Goal: Information Seeking & Learning: Learn about a topic

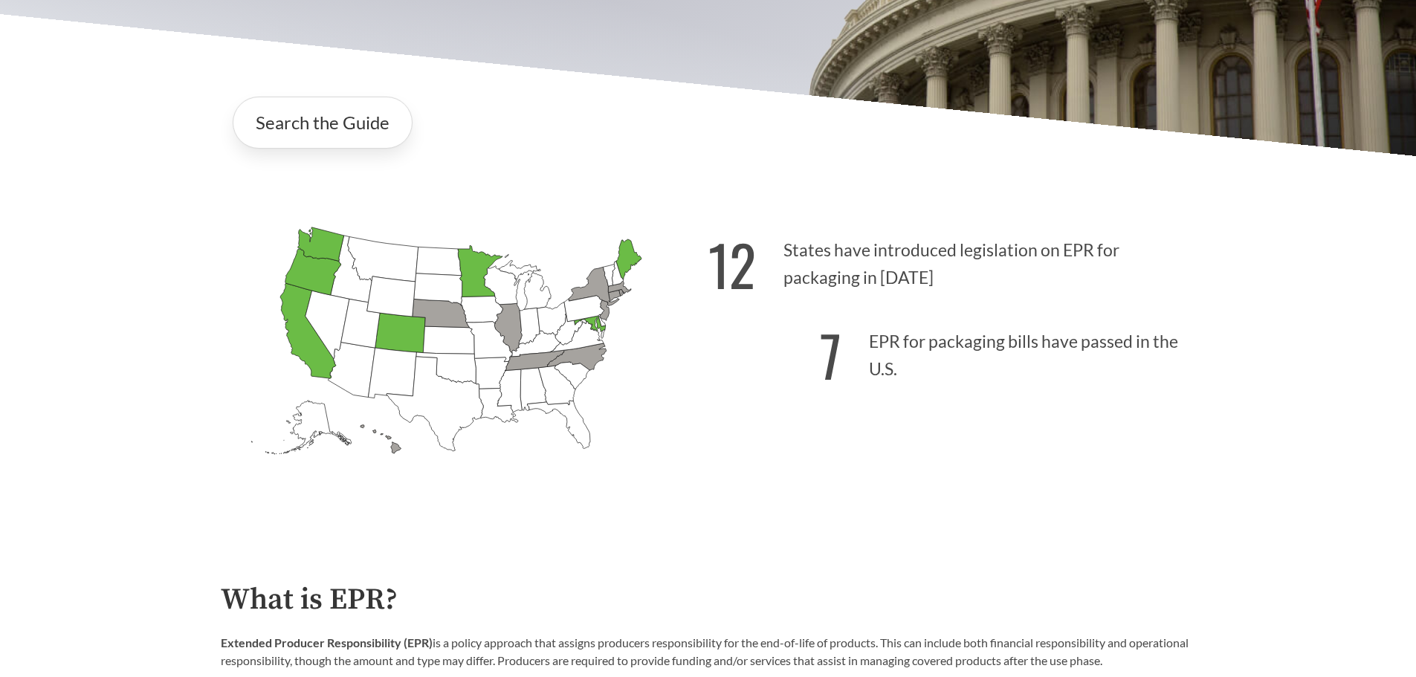
scroll to position [357, 0]
click at [294, 130] on link "Search the Guide" at bounding box center [323, 122] width 180 height 52
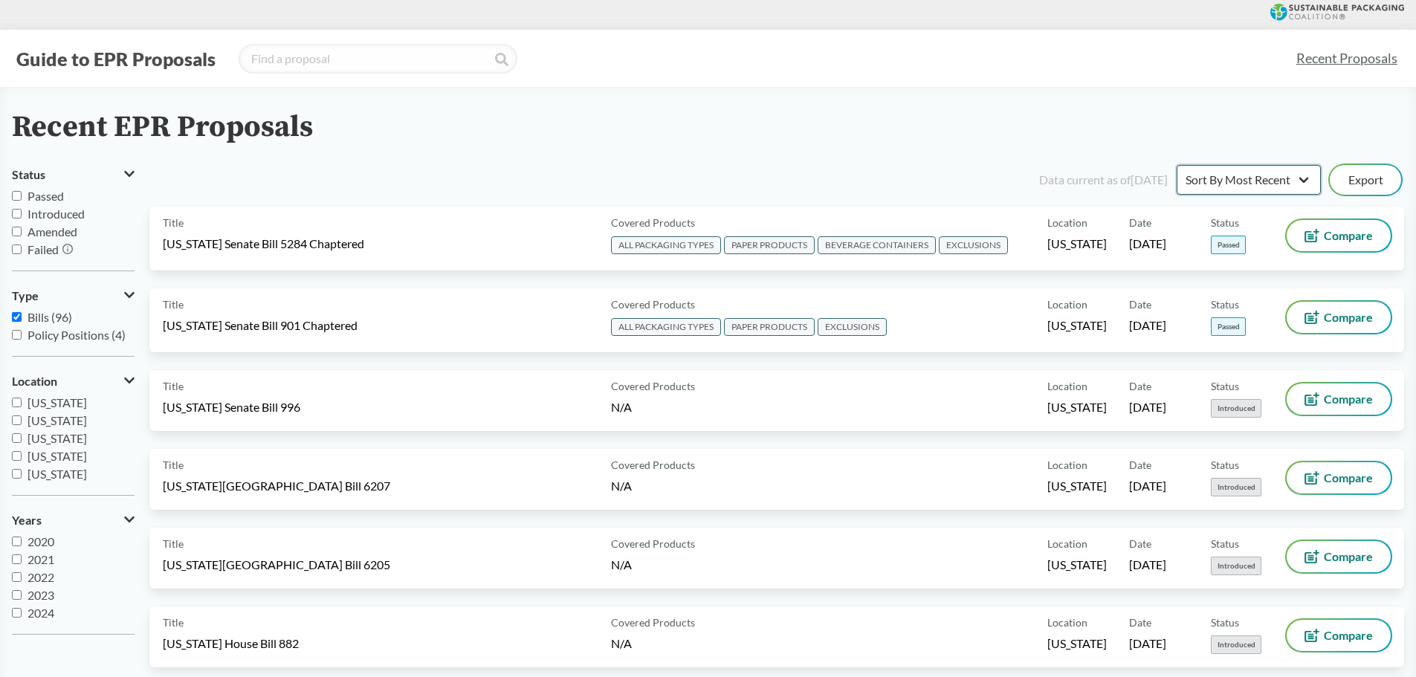
click at [1309, 174] on select "Sort By Most Recent Sort By Status" at bounding box center [1249, 180] width 144 height 30
select select "Sort By Status"
click at [1177, 165] on select "Sort By Most Recent Sort By Status" at bounding box center [1249, 180] width 144 height 30
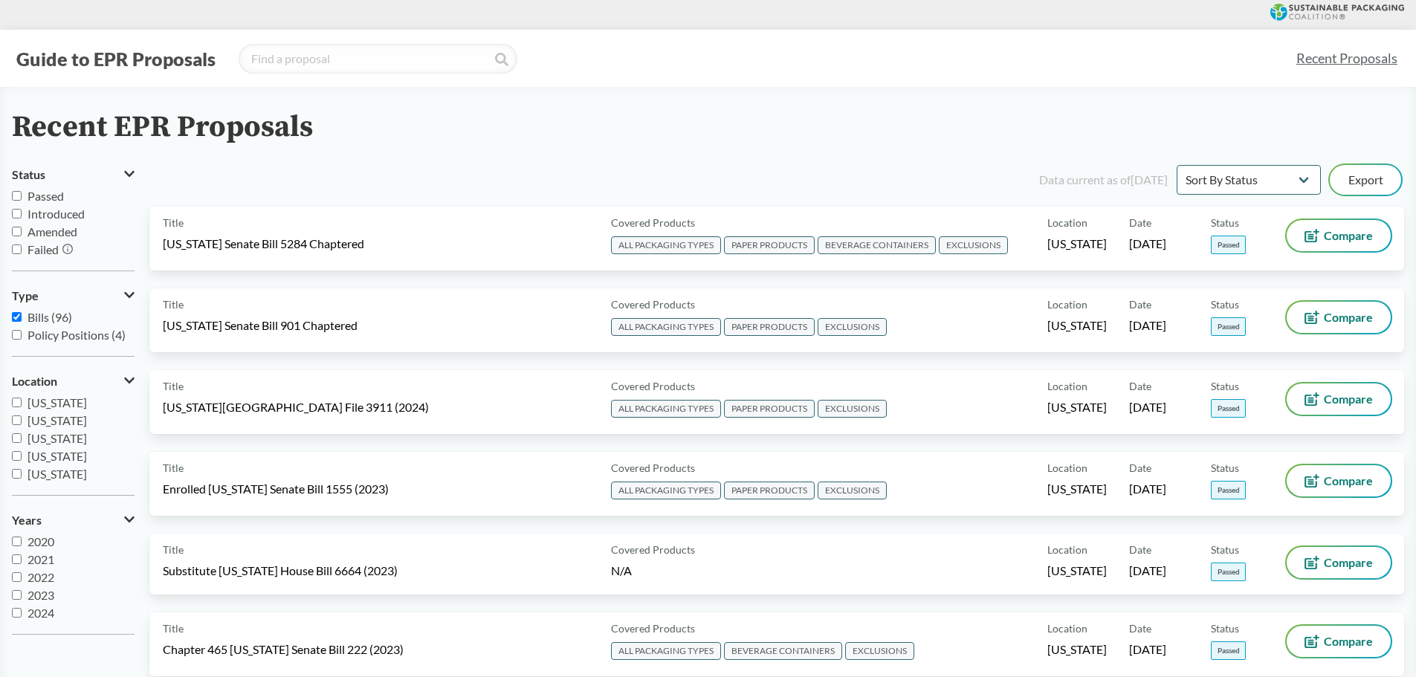
click at [16, 196] on input "Passed" at bounding box center [17, 196] width 10 height 10
checkbox input "true"
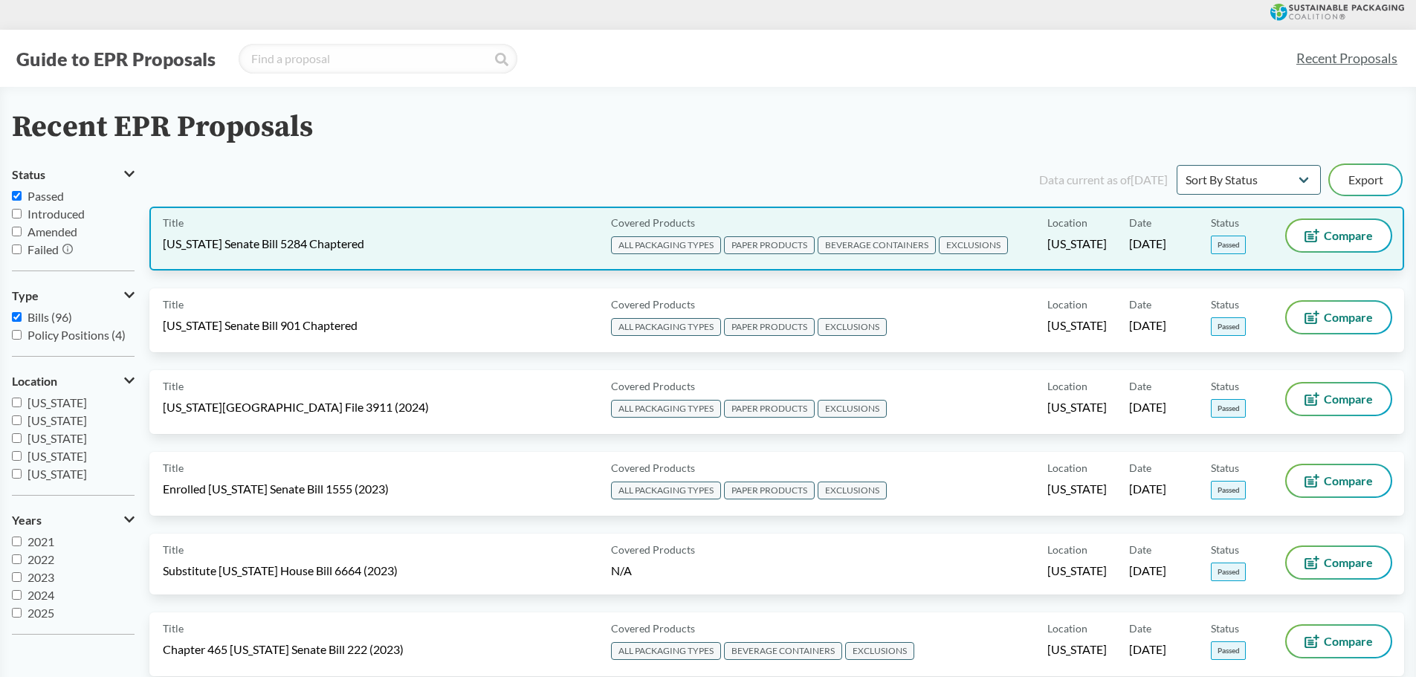
click at [285, 250] on span "[US_STATE] Senate Bill 5284 Chaptered" at bounding box center [263, 244] width 201 height 16
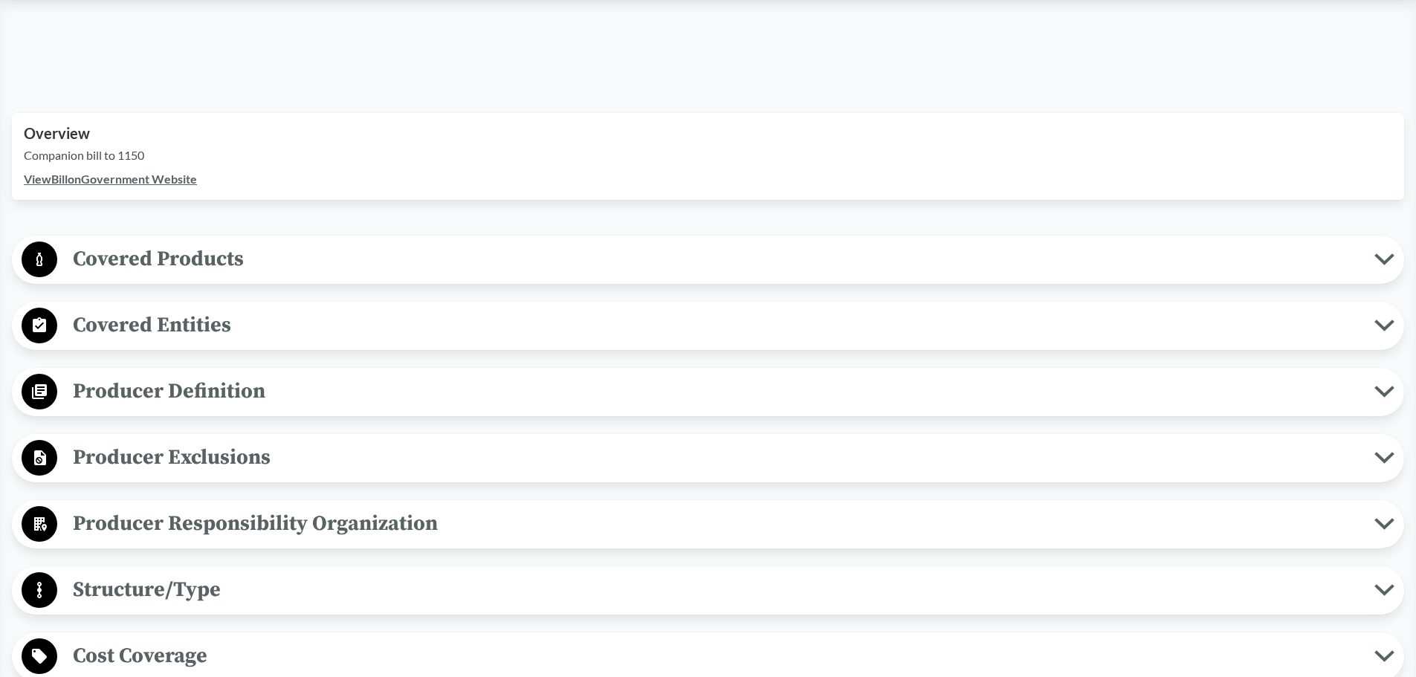
scroll to position [476, 0]
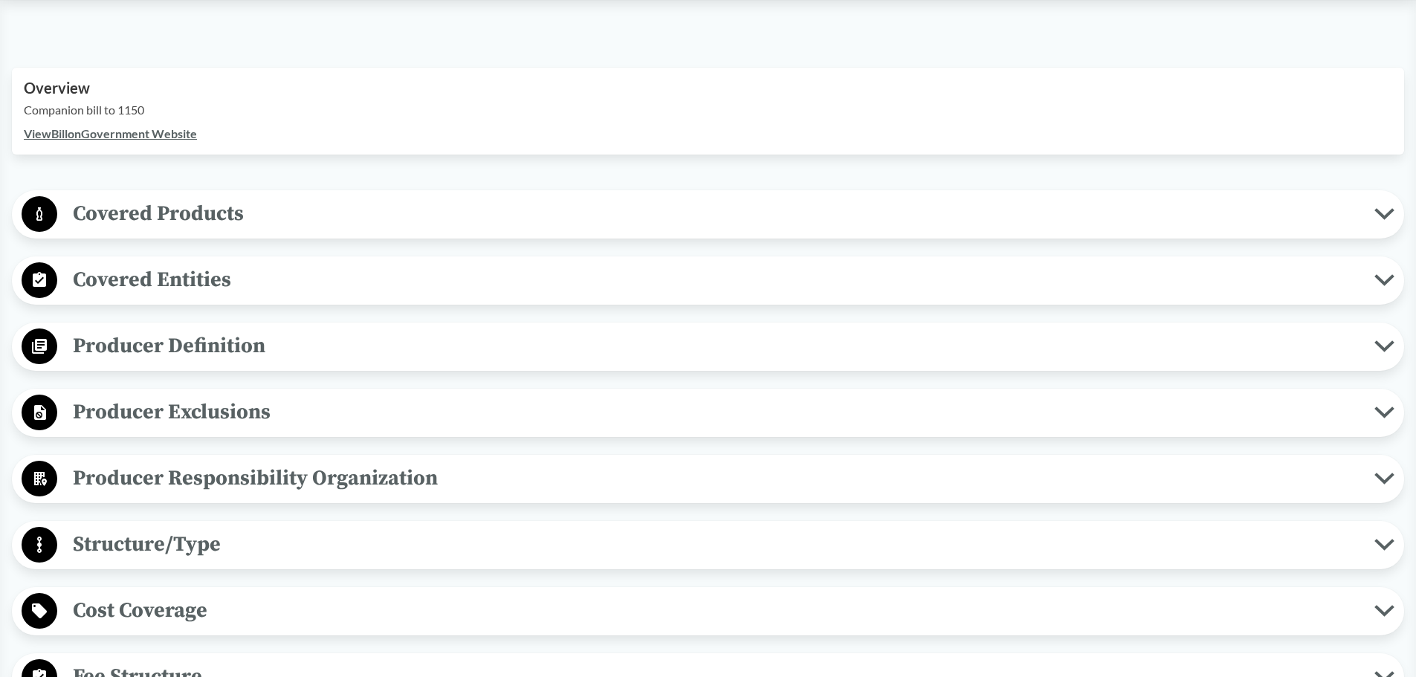
click at [256, 219] on span "Covered Products" at bounding box center [715, 213] width 1317 height 33
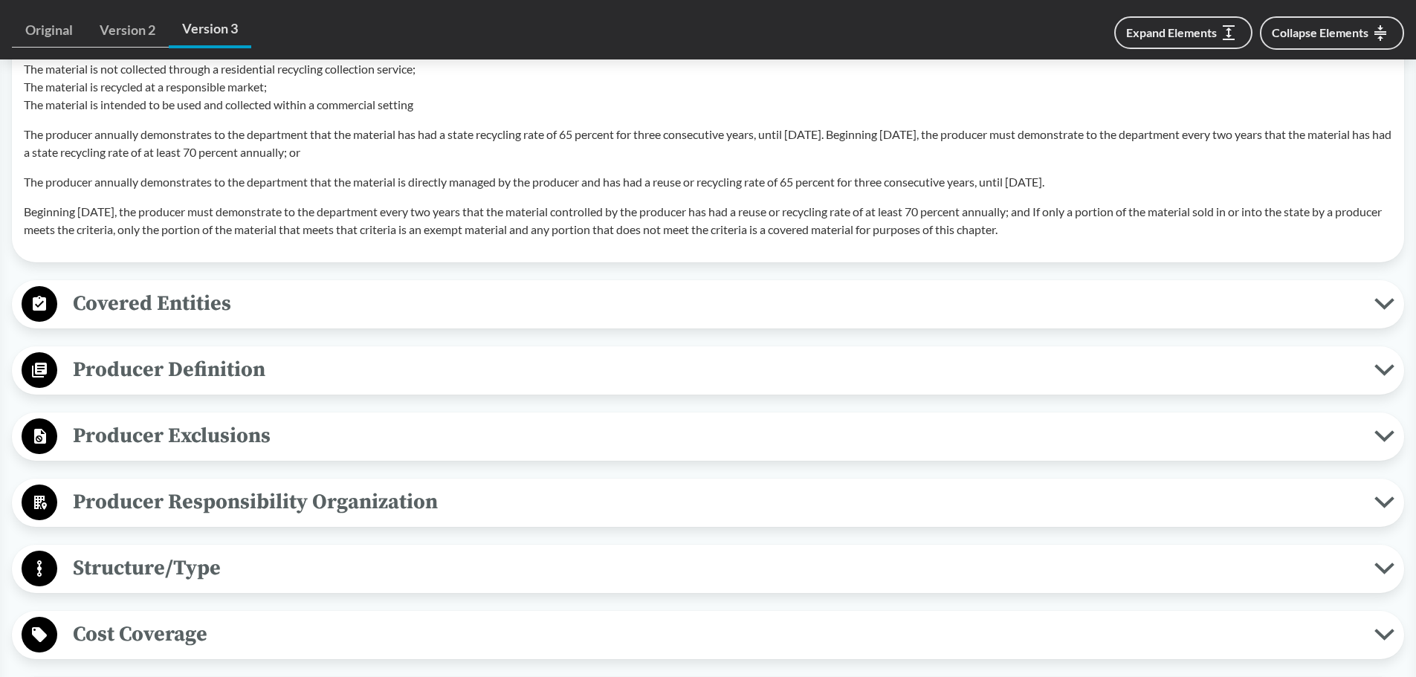
scroll to position [1635, 0]
click at [167, 320] on button "Covered Entities" at bounding box center [708, 302] width 1382 height 38
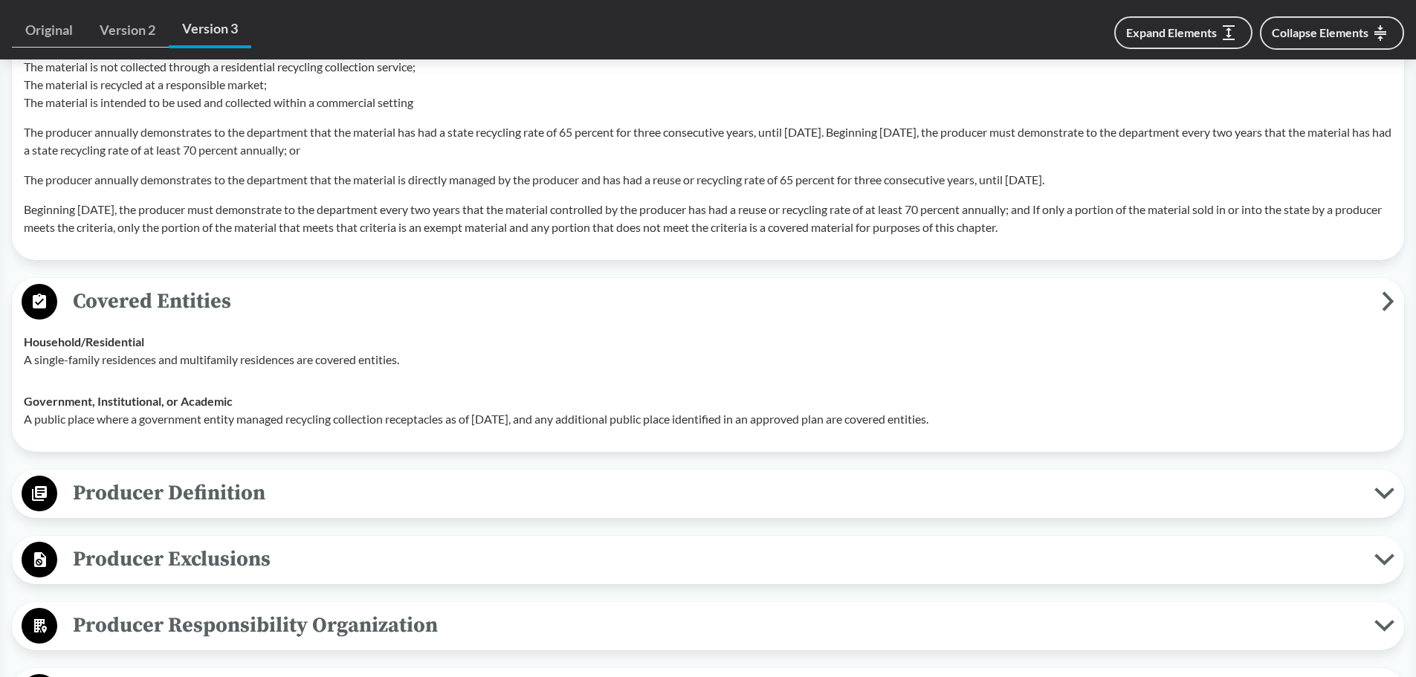
click at [167, 320] on button "Covered Entities" at bounding box center [708, 302] width 1382 height 38
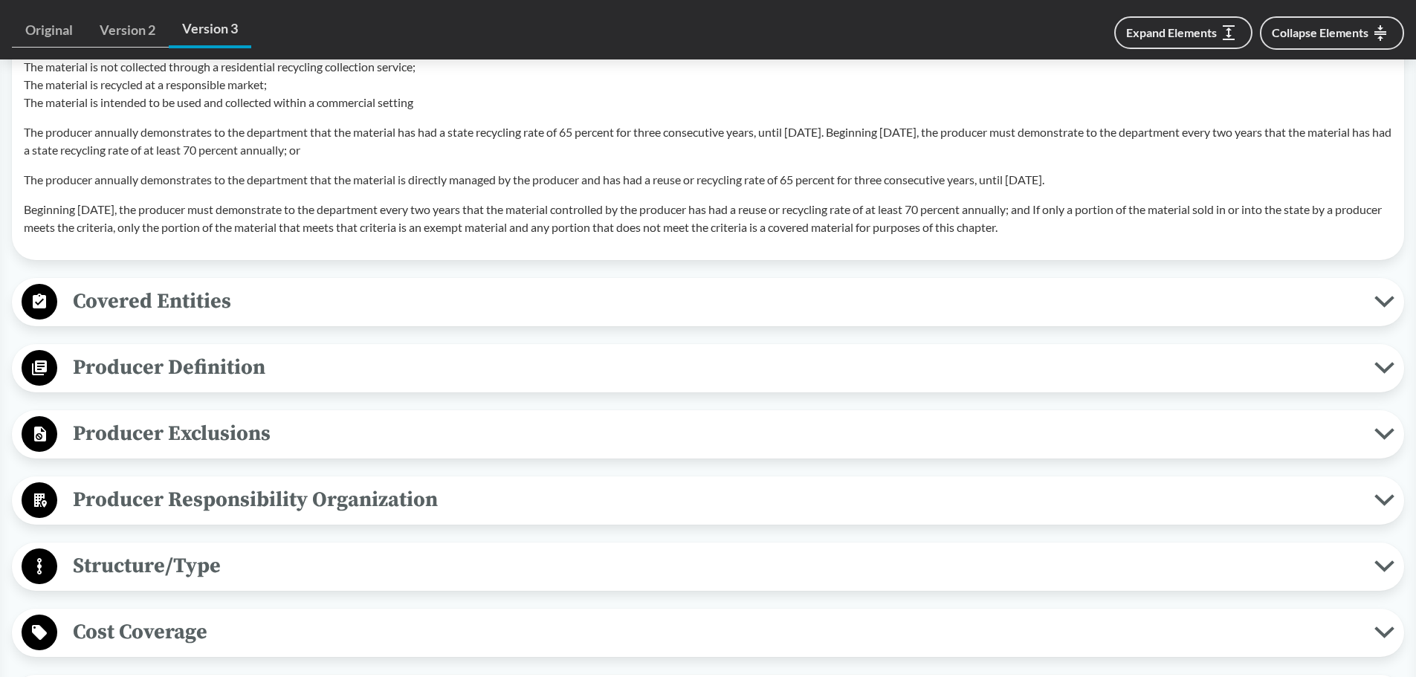
drag, startPoint x: 167, startPoint y: 320, endPoint x: 138, endPoint y: 357, distance: 47.6
click at [138, 357] on div "Covered Products All Packaging Types Covered material means packaging and paper…" at bounding box center [708, 274] width 1392 height 2486
click at [138, 357] on span "Producer Definition" at bounding box center [715, 367] width 1317 height 33
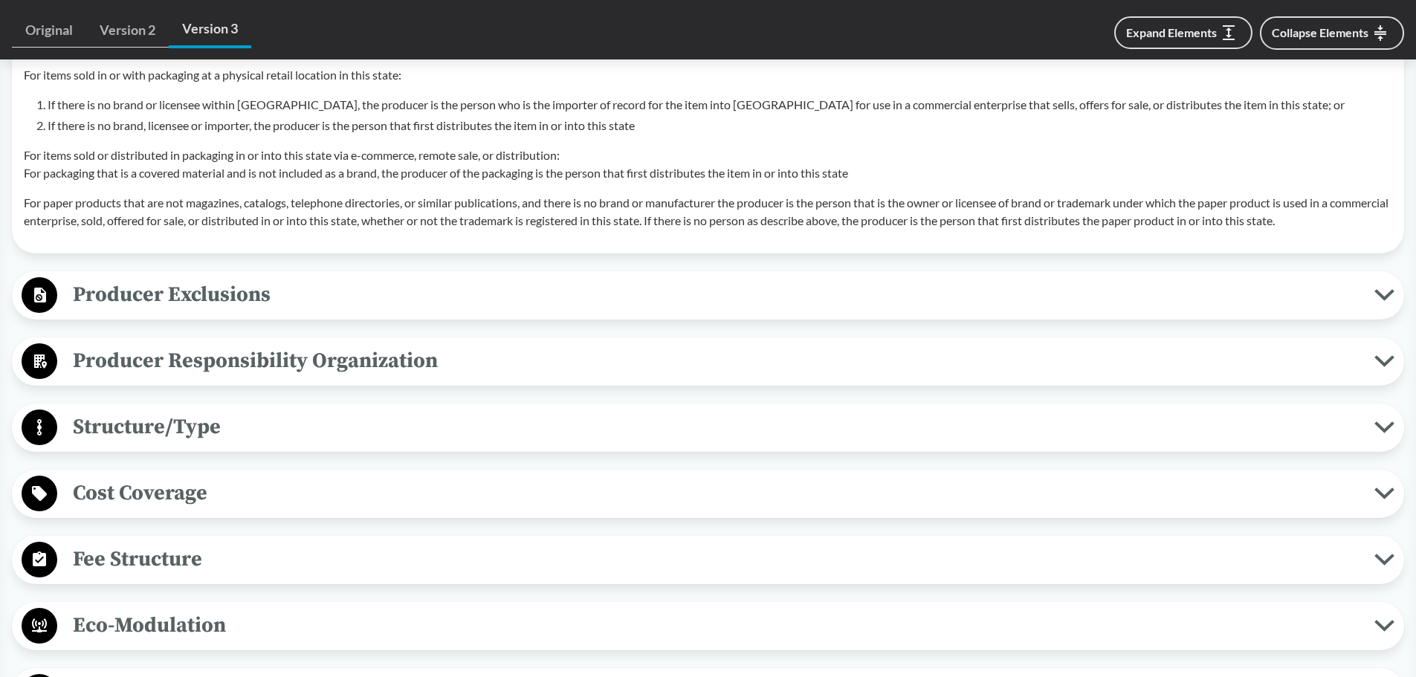
scroll to position [2587, 0]
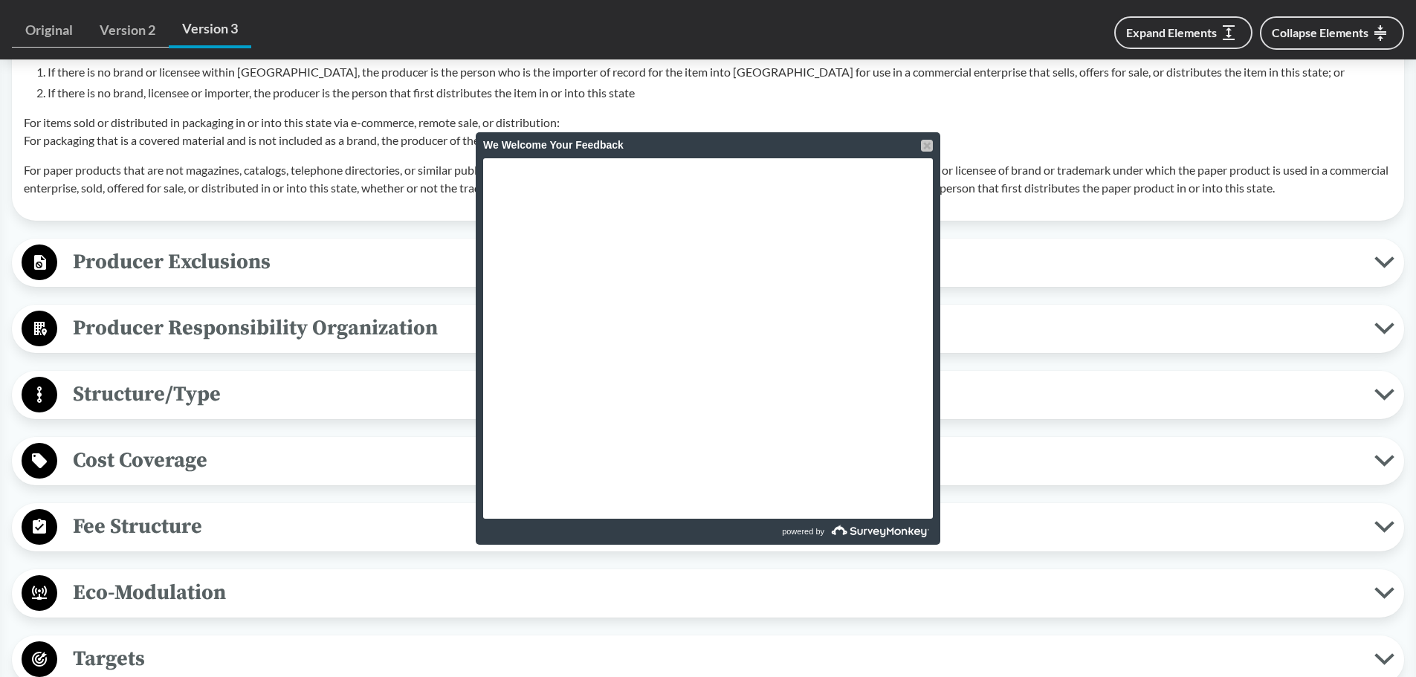
click at [924, 143] on div at bounding box center [927, 146] width 12 height 12
